Goal: Answer question/provide support

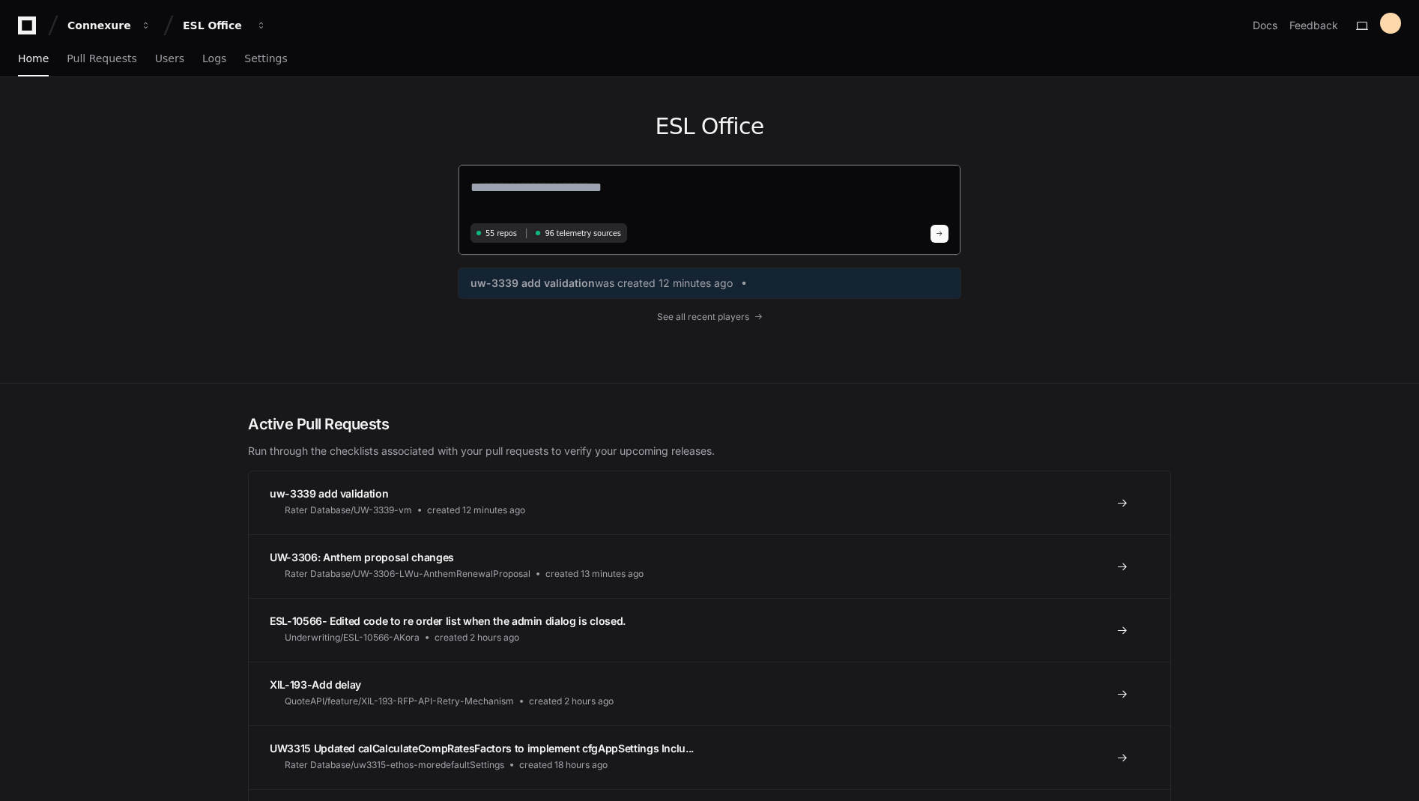
click at [527, 181] on textarea at bounding box center [709, 198] width 478 height 42
drag, startPoint x: 527, startPoint y: 181, endPoint x: 248, endPoint y: 101, distance: 290.7
click at [246, 102] on div "ESL Office 55 repos 96 telemetry sources uw-3339 add validation was created 12 …" at bounding box center [709, 230] width 959 height 306
click at [740, 318] on span "See all recent players" at bounding box center [703, 317] width 92 height 12
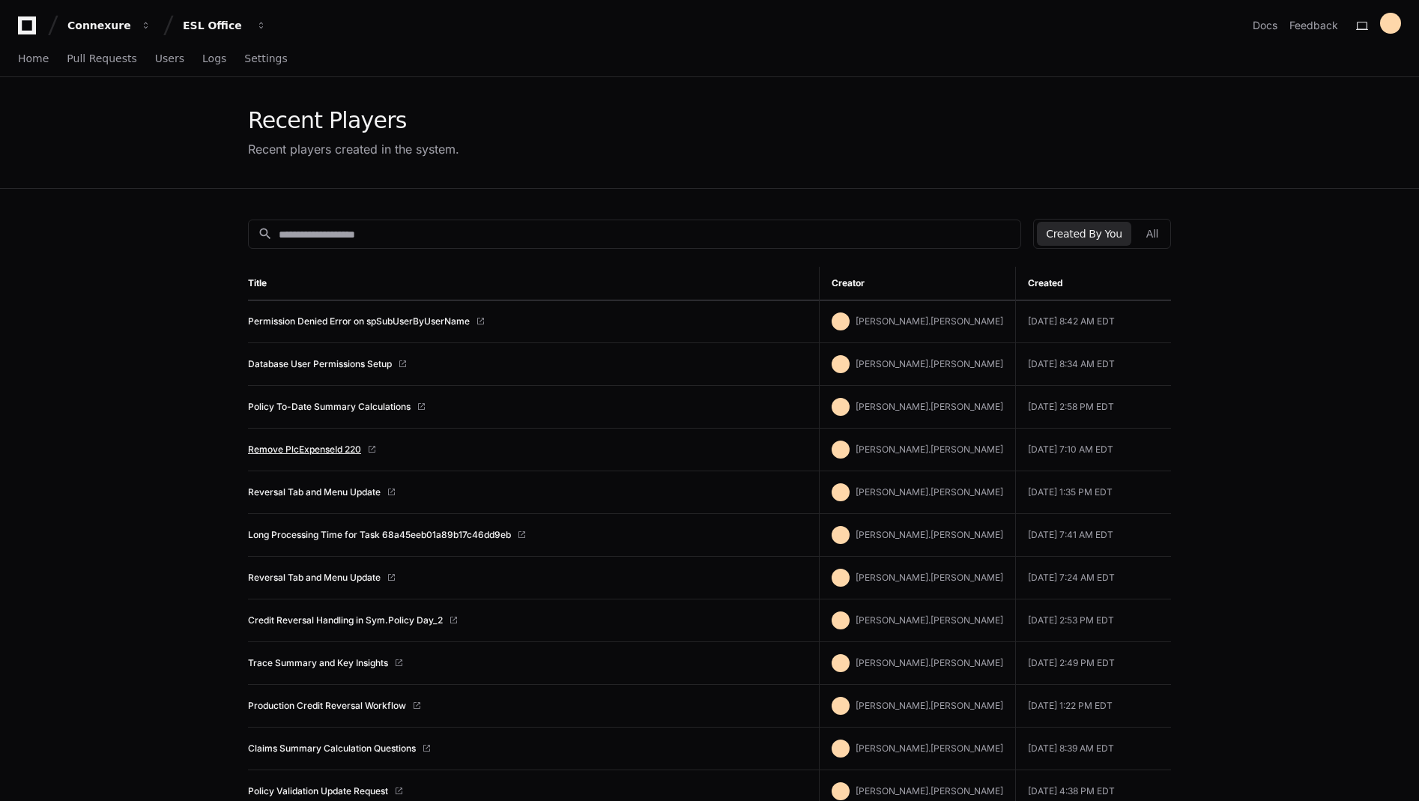
click at [337, 448] on link "Remove PlcExpenseId 220" at bounding box center [304, 449] width 113 height 12
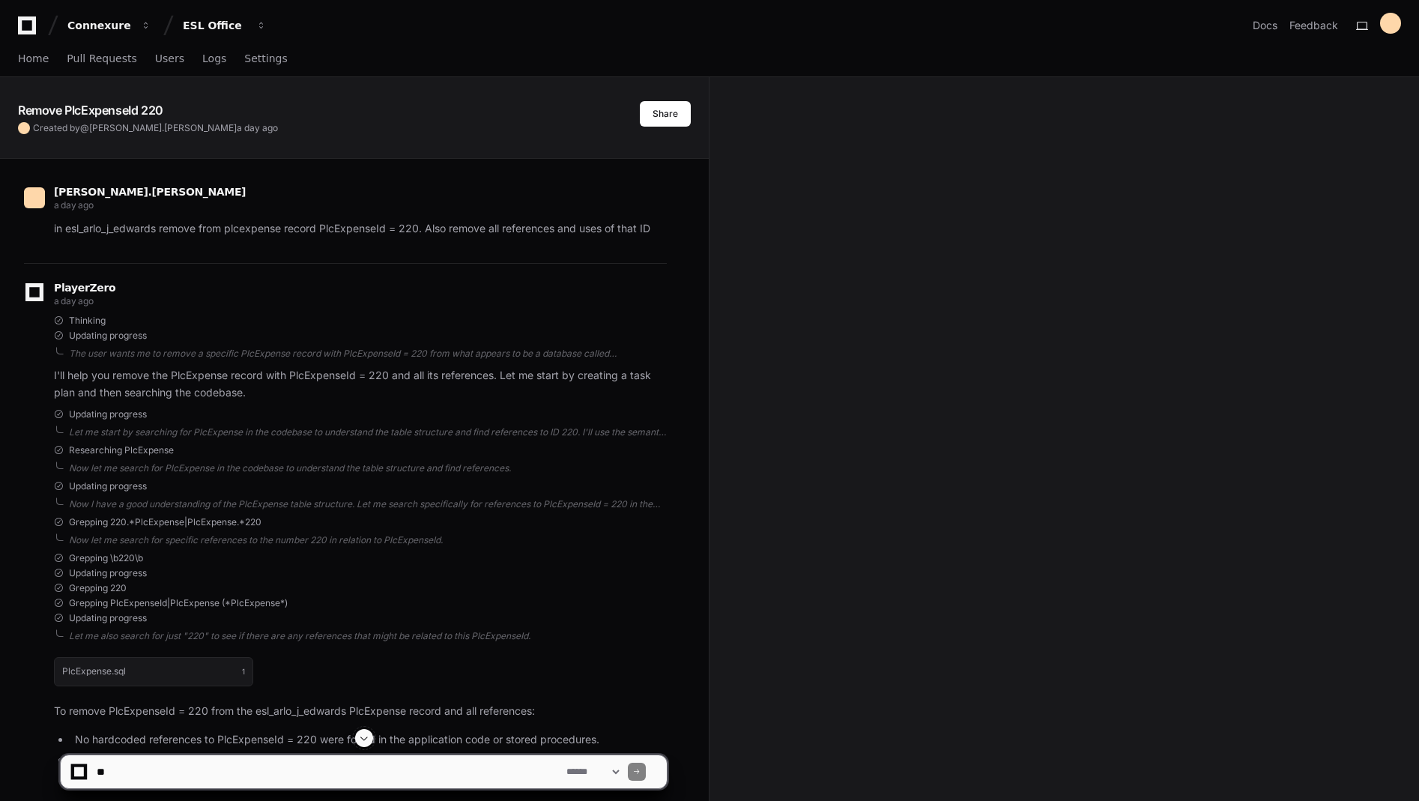
scroll to position [899, 0]
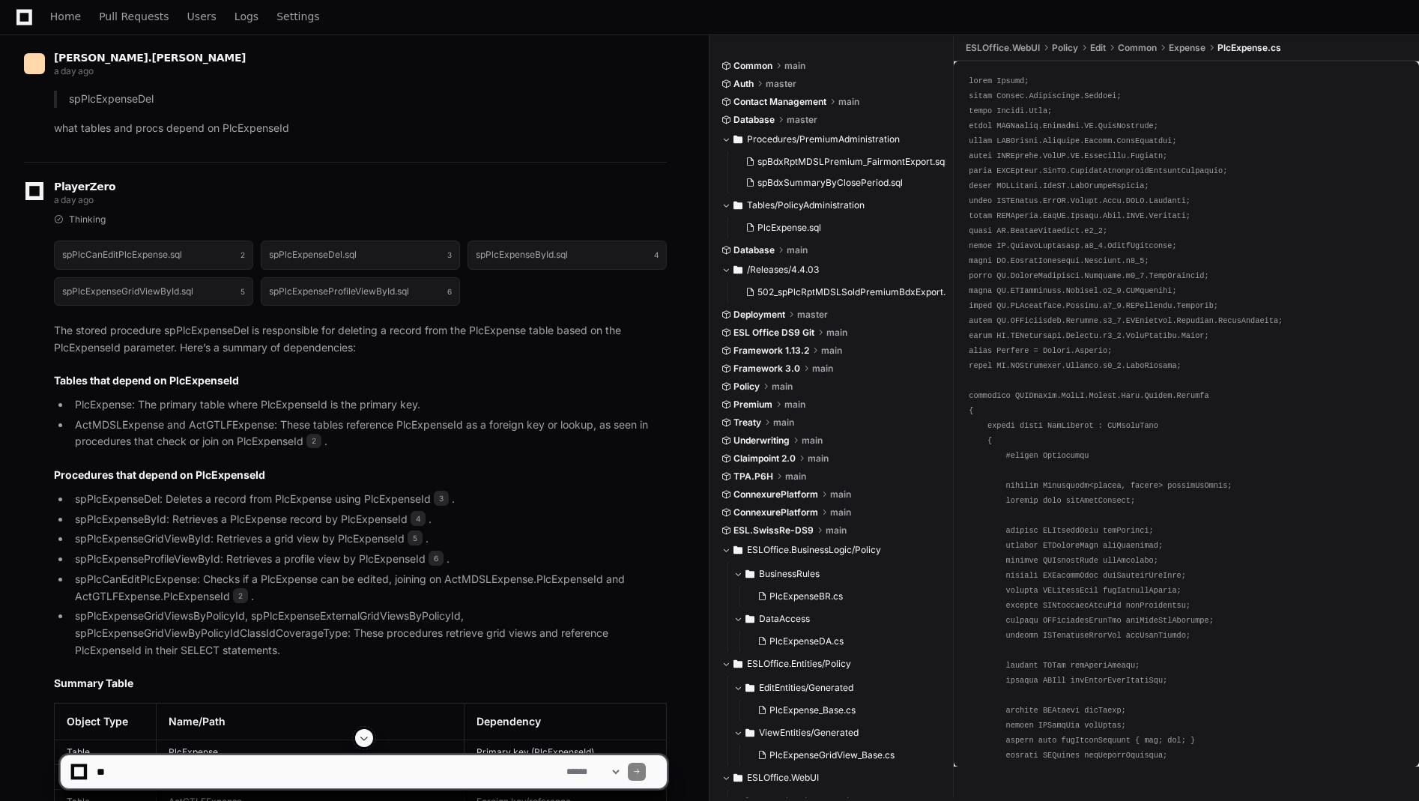
click at [366, 739] on span at bounding box center [364, 738] width 12 height 12
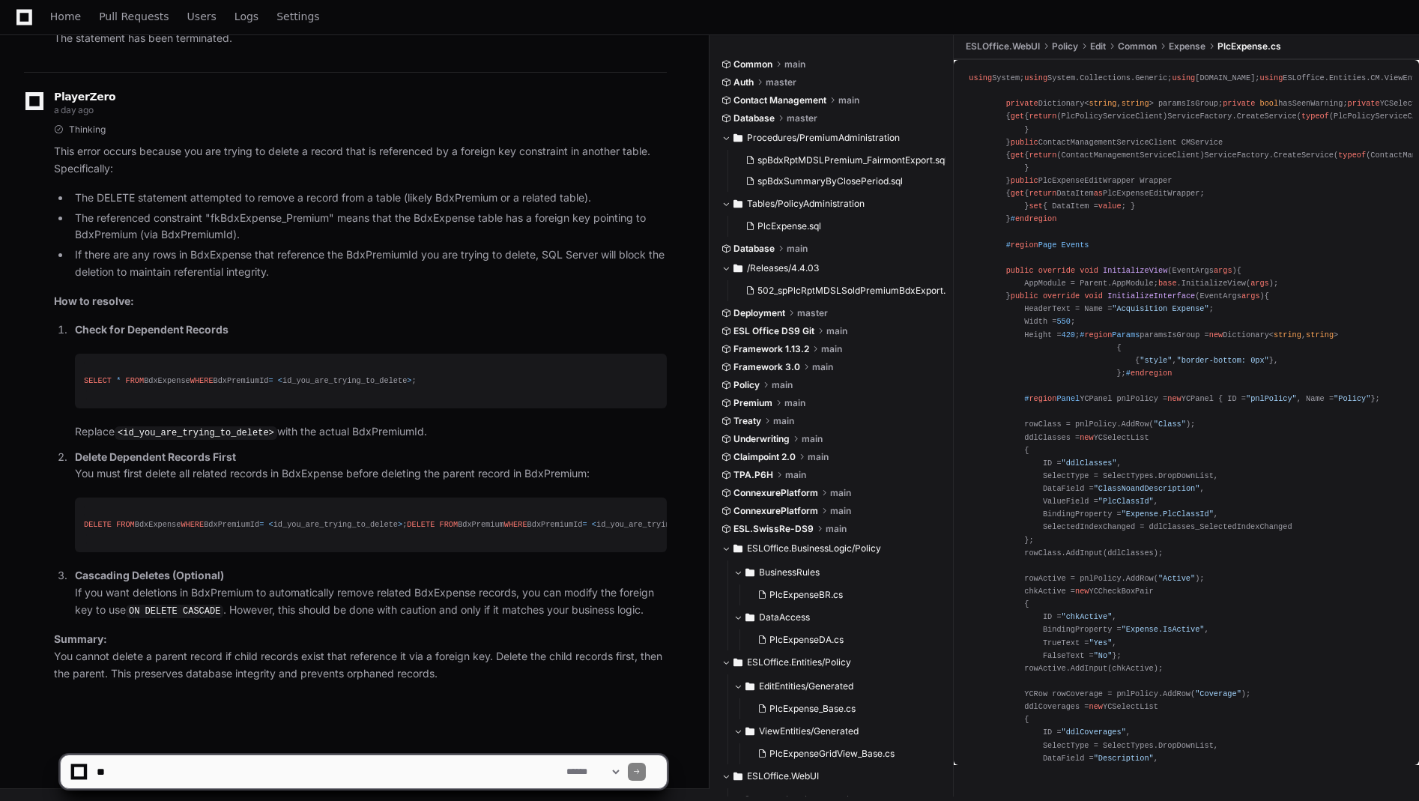
click at [204, 770] on textarea at bounding box center [329, 771] width 470 height 33
paste textarea "**********"
type textarea "**********"
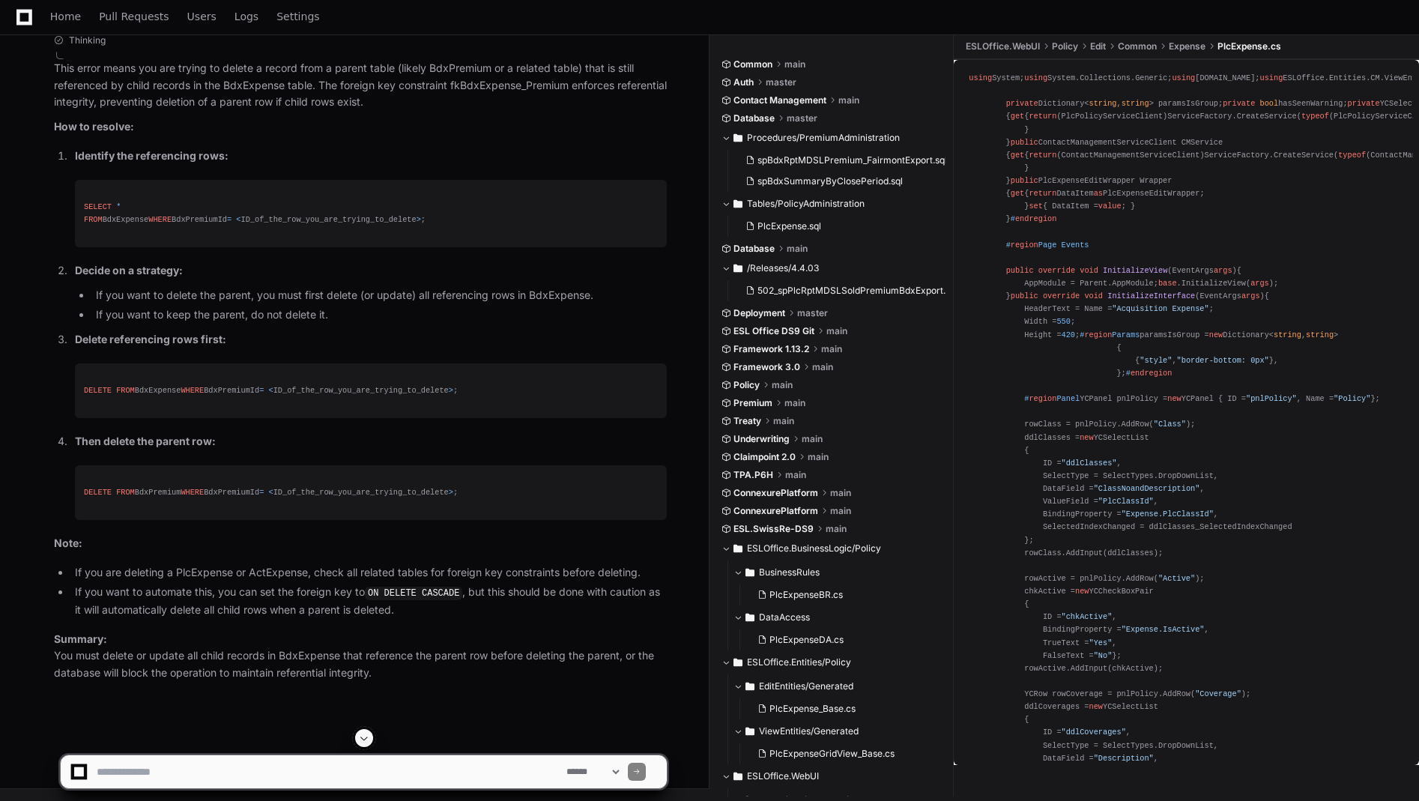
scroll to position [17880, 0]
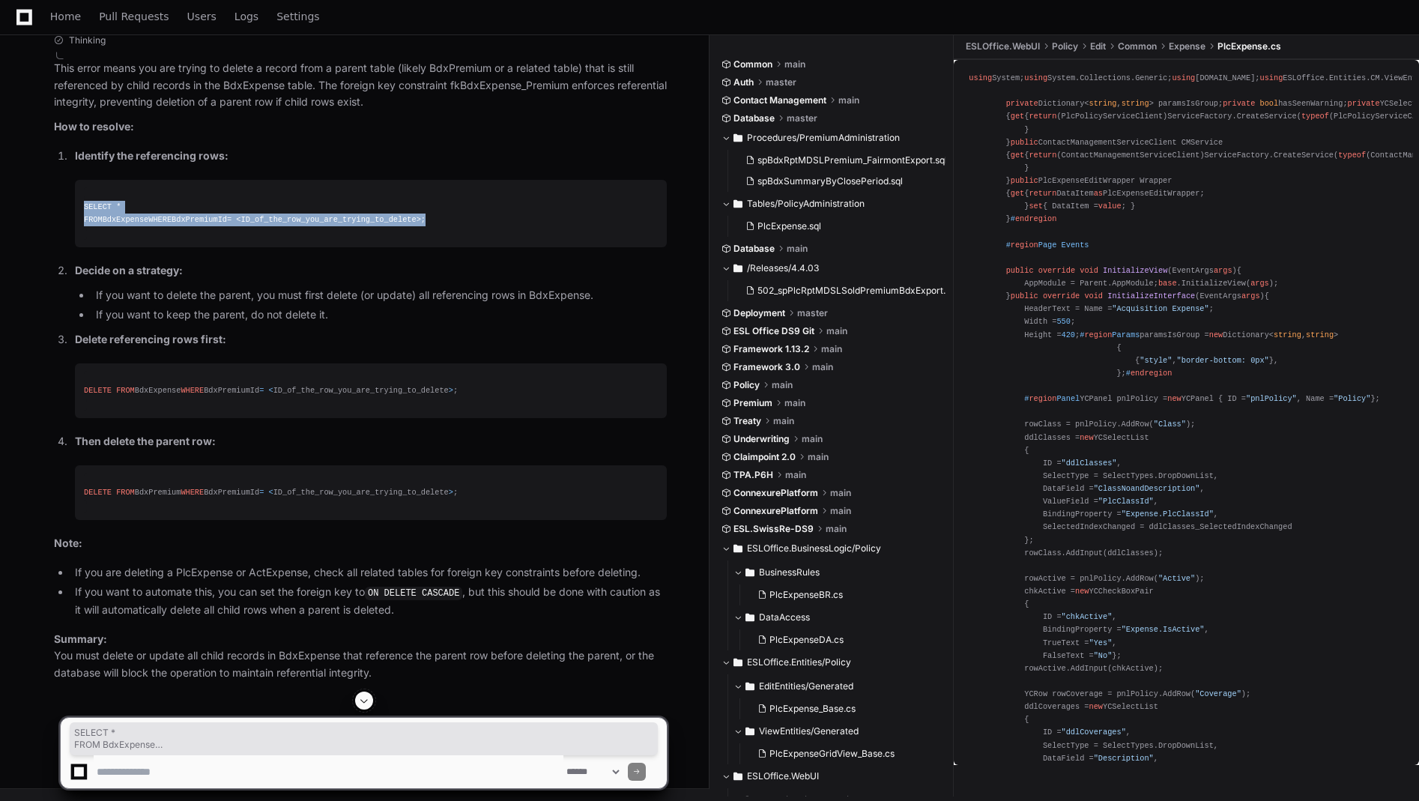
drag, startPoint x: 374, startPoint y: 361, endPoint x: 29, endPoint y: 313, distance: 347.9
click at [29, 313] on div "Thinking This error means you are trying to delete a record from a parent table…" at bounding box center [345, 357] width 643 height 647
copy div "SELECT * FROM BdxExpense WHERE BdxPremiumId = < ID_of_the_row_you_are_trying_to…"
